Goal: Entertainment & Leisure: Consume media (video, audio)

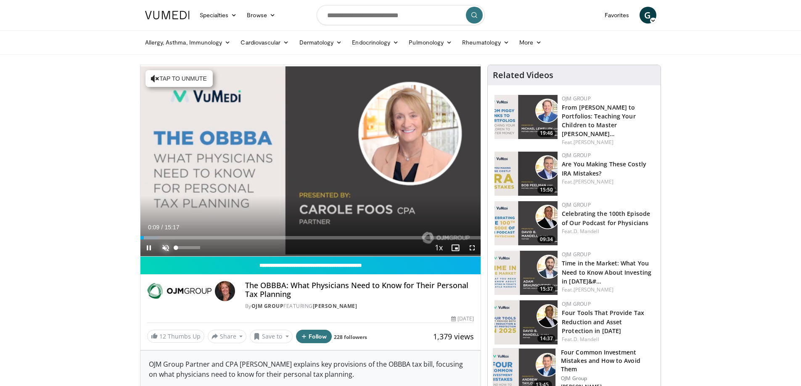
click at [164, 248] on span "Video Player" at bounding box center [165, 248] width 17 height 17
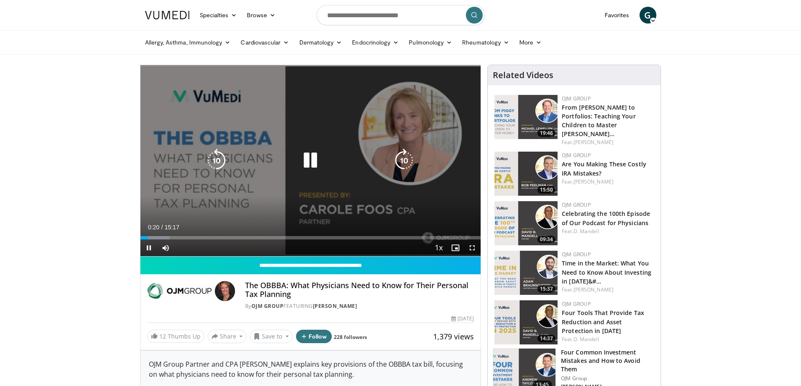
click at [402, 161] on icon "Video Player" at bounding box center [404, 161] width 24 height 24
